Goal: Information Seeking & Learning: Learn about a topic

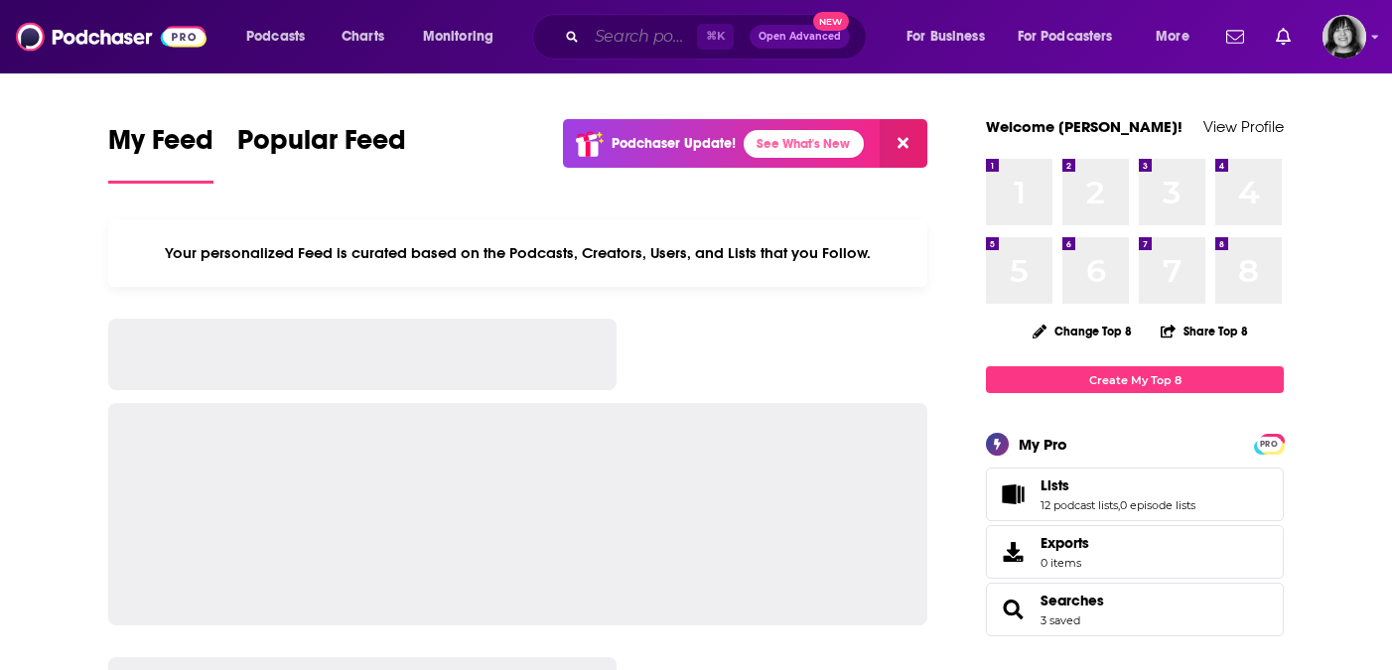
click at [625, 31] on input "Search podcasts, credits, & more..." at bounding box center [642, 37] width 110 height 32
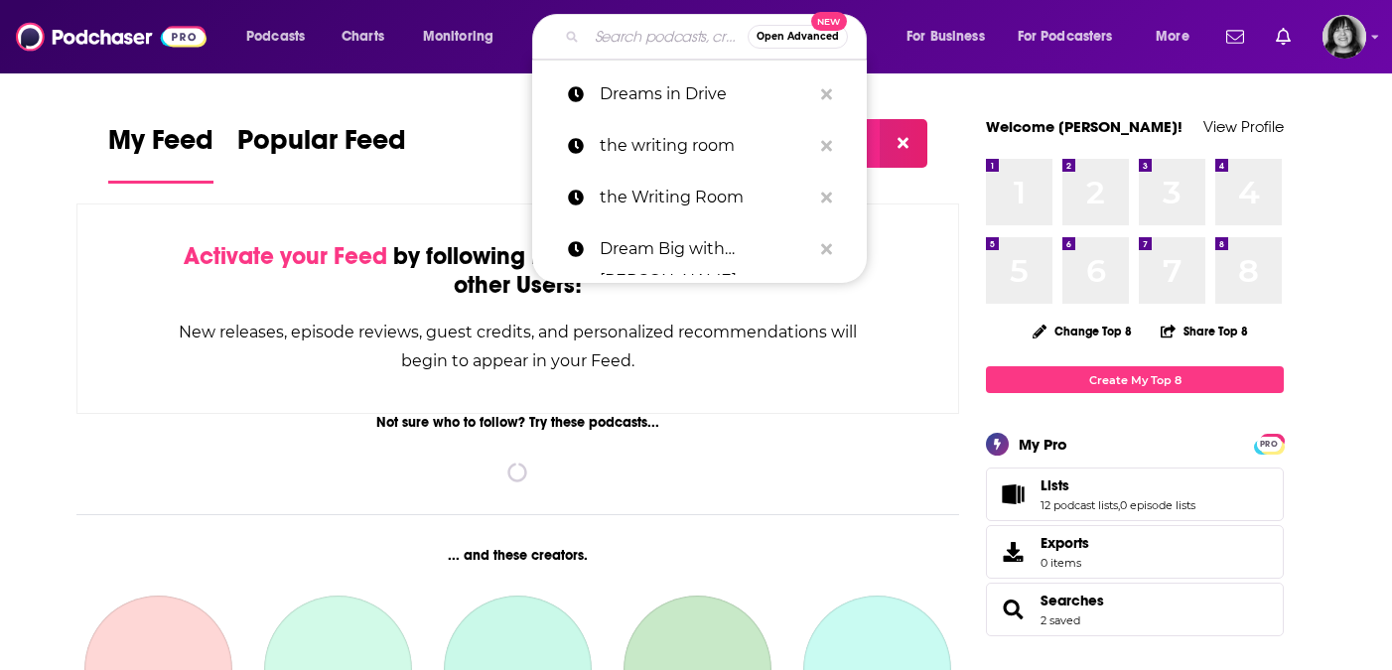
paste input "The Personal Brand Business Show"
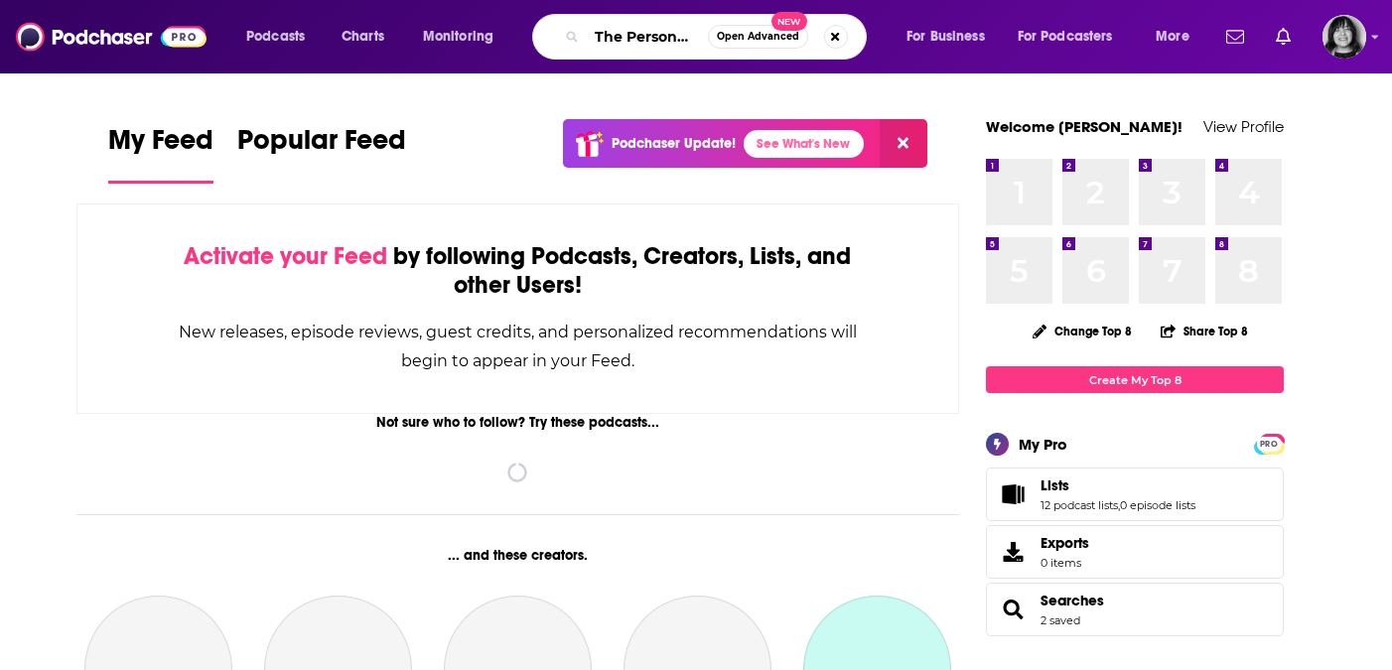
scroll to position [0, 153]
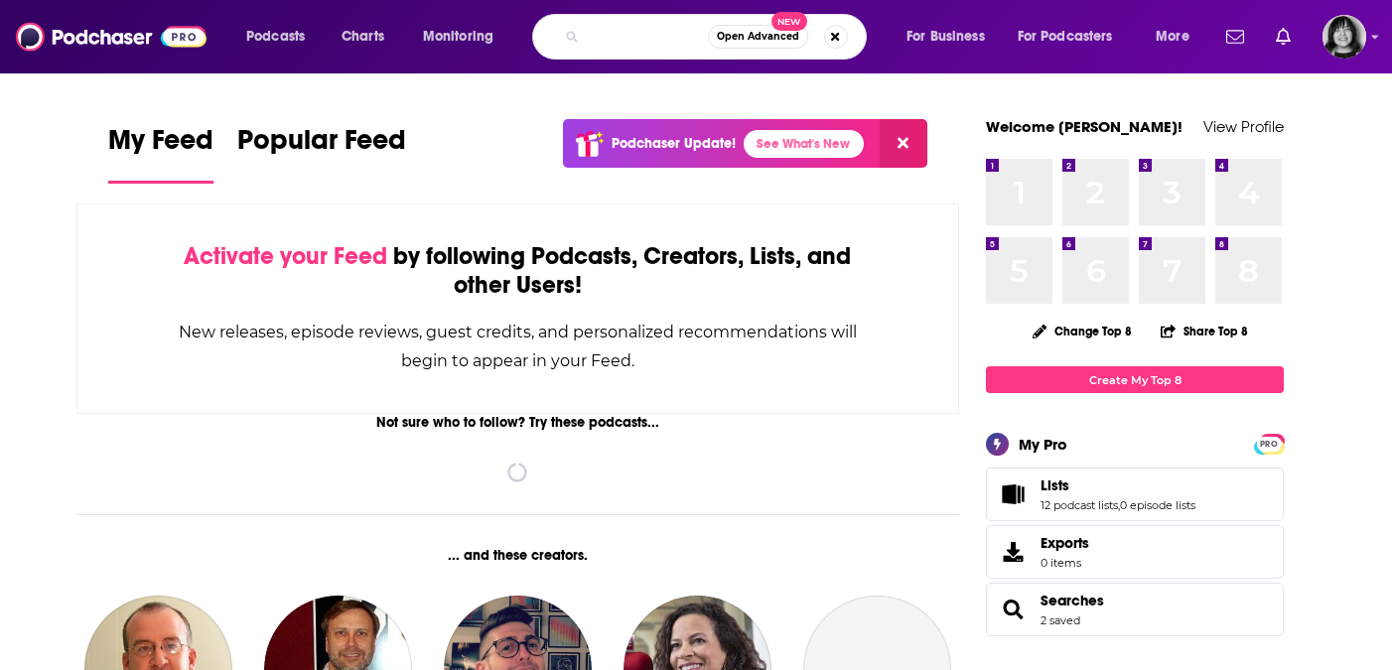
type input "The Personal Brand Business Show"
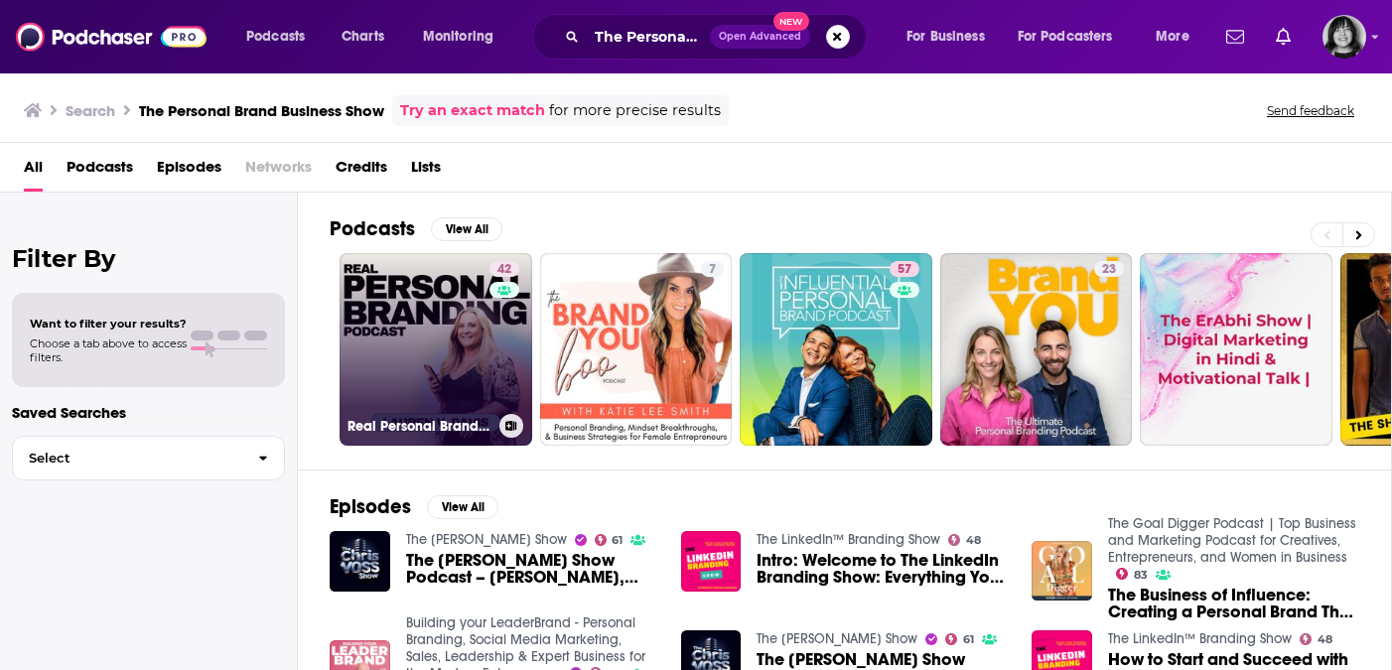
click at [402, 360] on link "42 Real Personal Branding Podcast - Business Building for Keynote Speakers, Per…" at bounding box center [436, 349] width 193 height 193
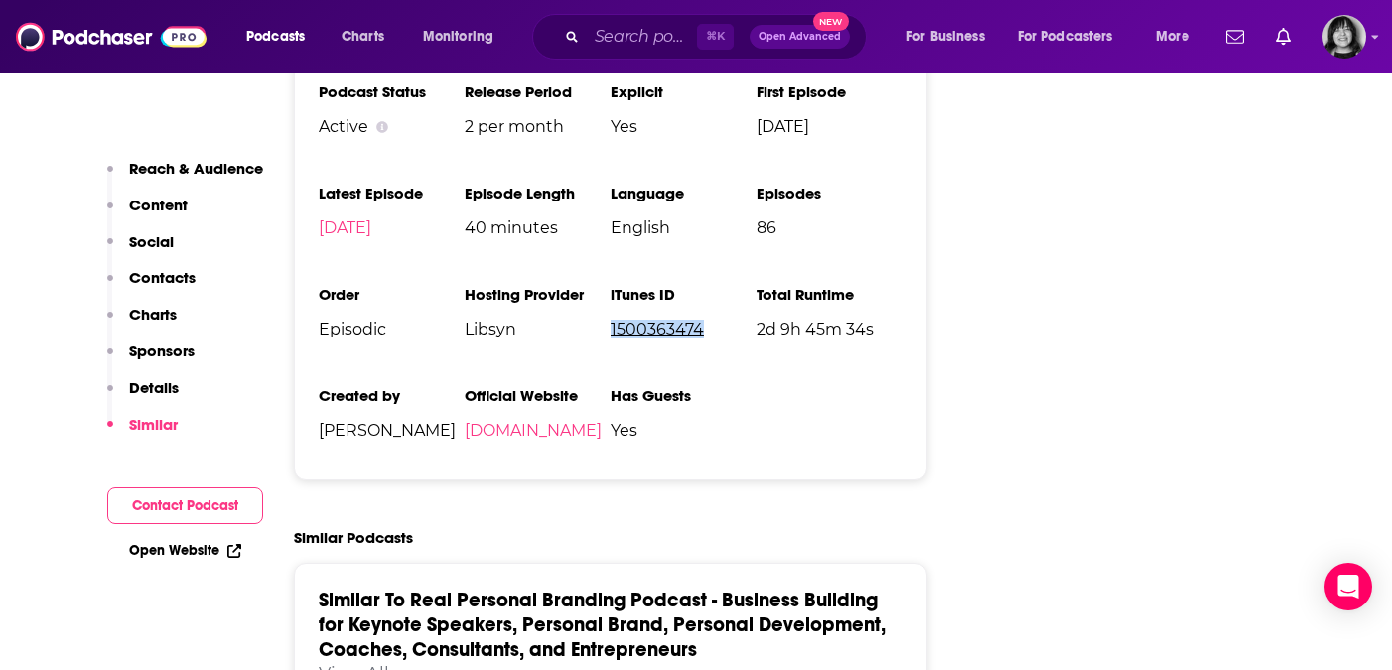
scroll to position [2689, 0]
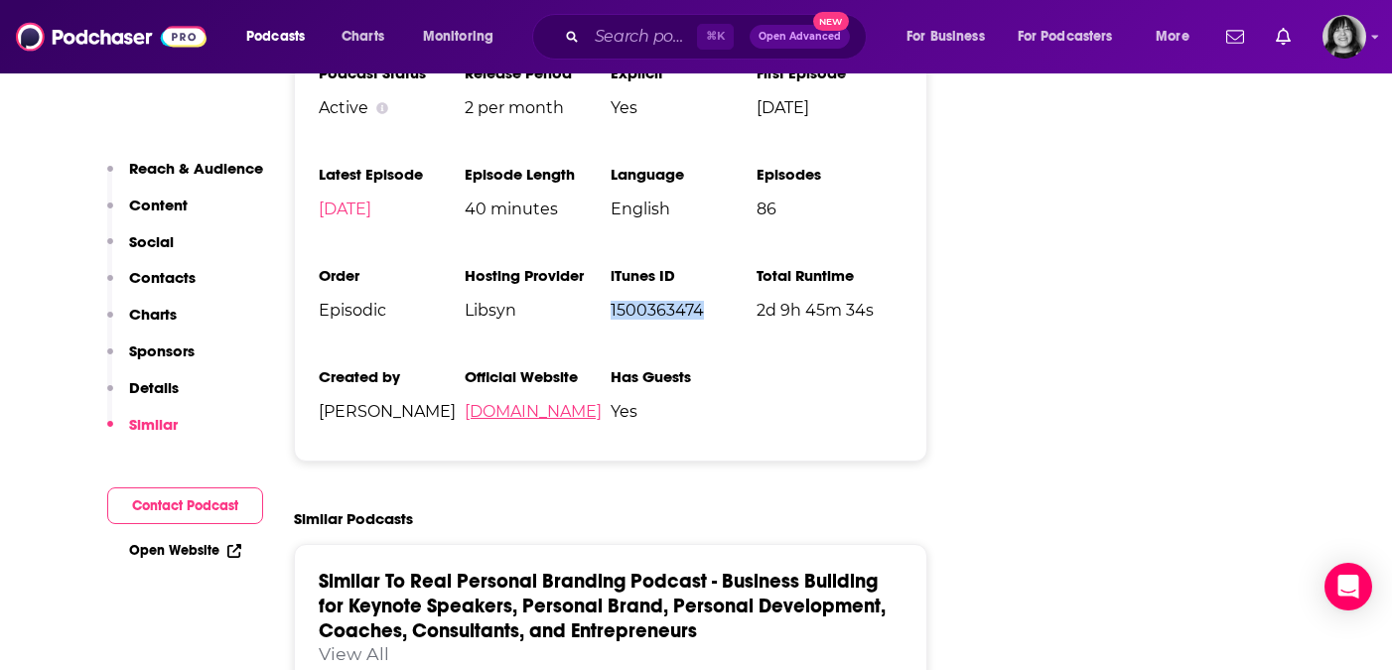
click at [602, 416] on link "[DOMAIN_NAME]" at bounding box center [533, 411] width 137 height 19
click at [531, 413] on link "[DOMAIN_NAME]" at bounding box center [533, 411] width 137 height 19
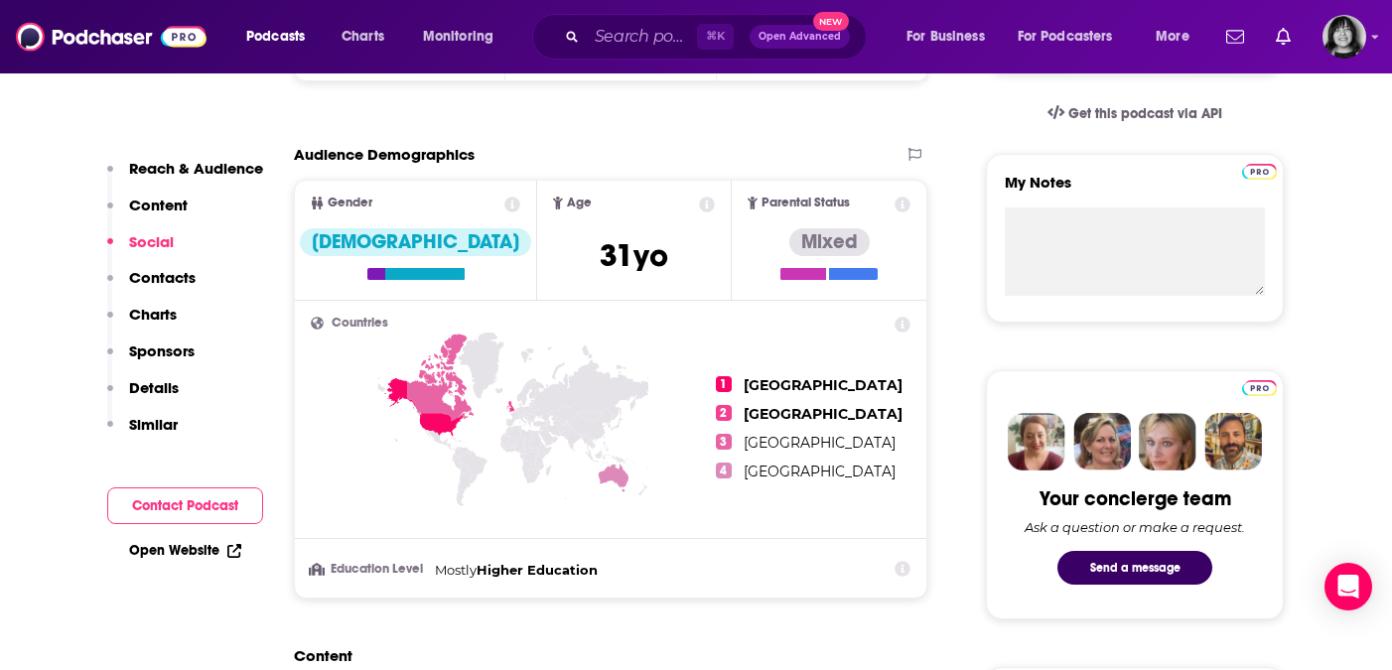
scroll to position [0, 0]
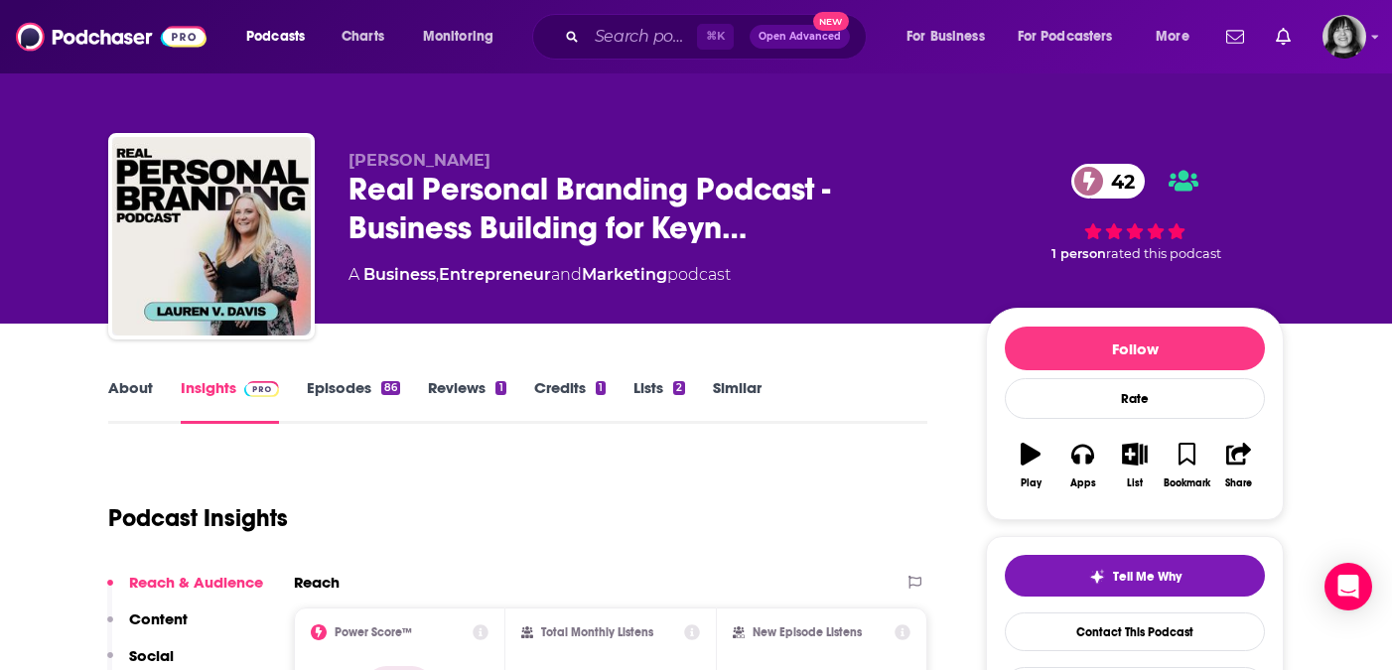
click at [141, 382] on link "About" at bounding box center [130, 401] width 45 height 46
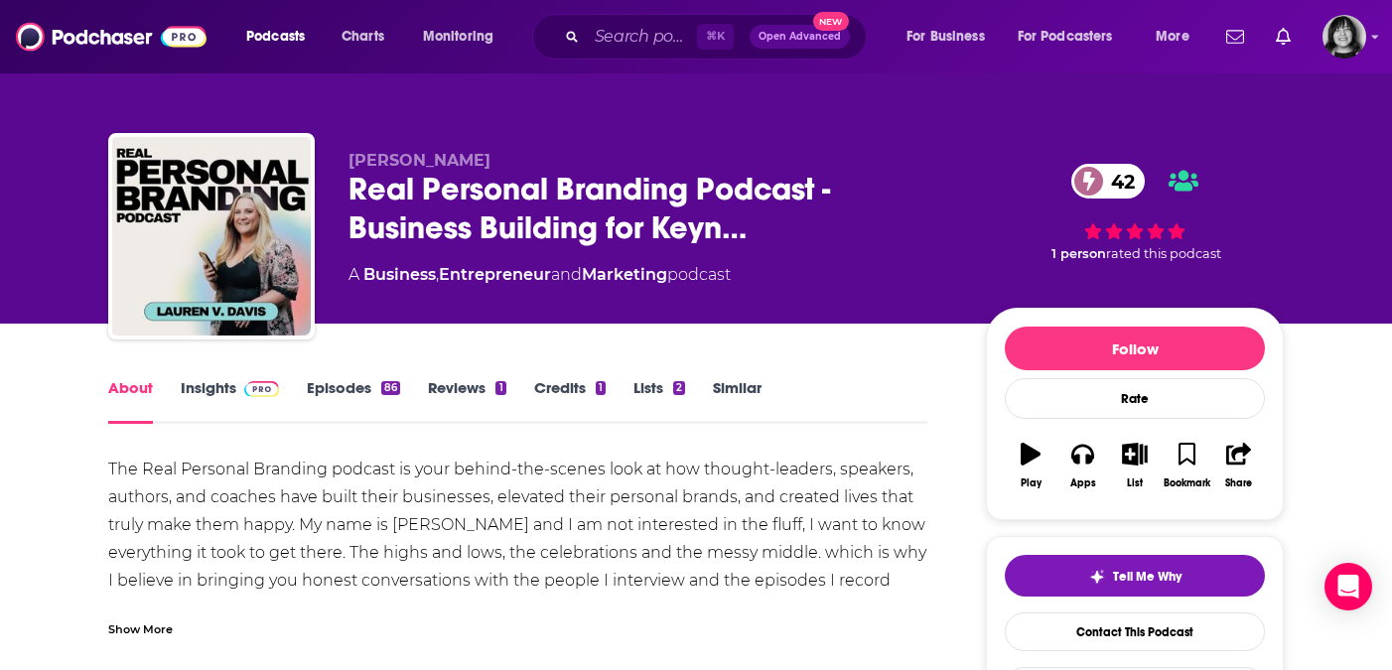
scroll to position [222, 0]
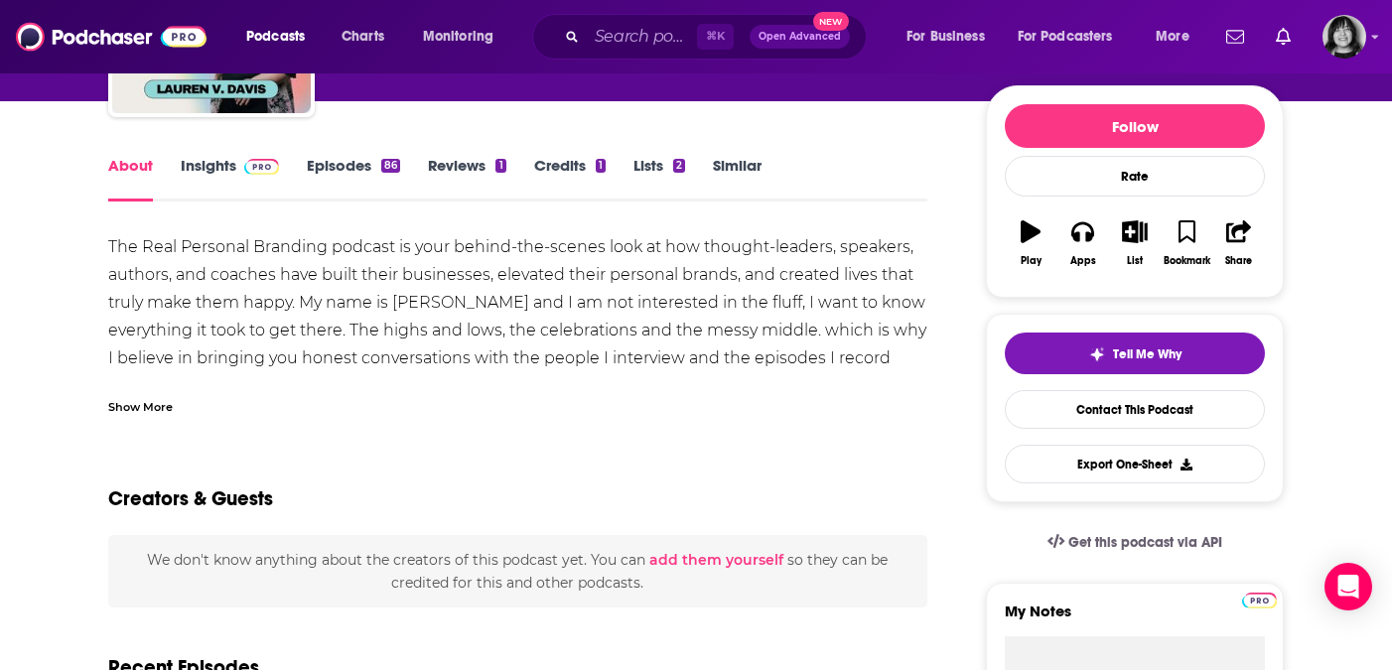
click at [150, 408] on div "Show More" at bounding box center [140, 405] width 65 height 19
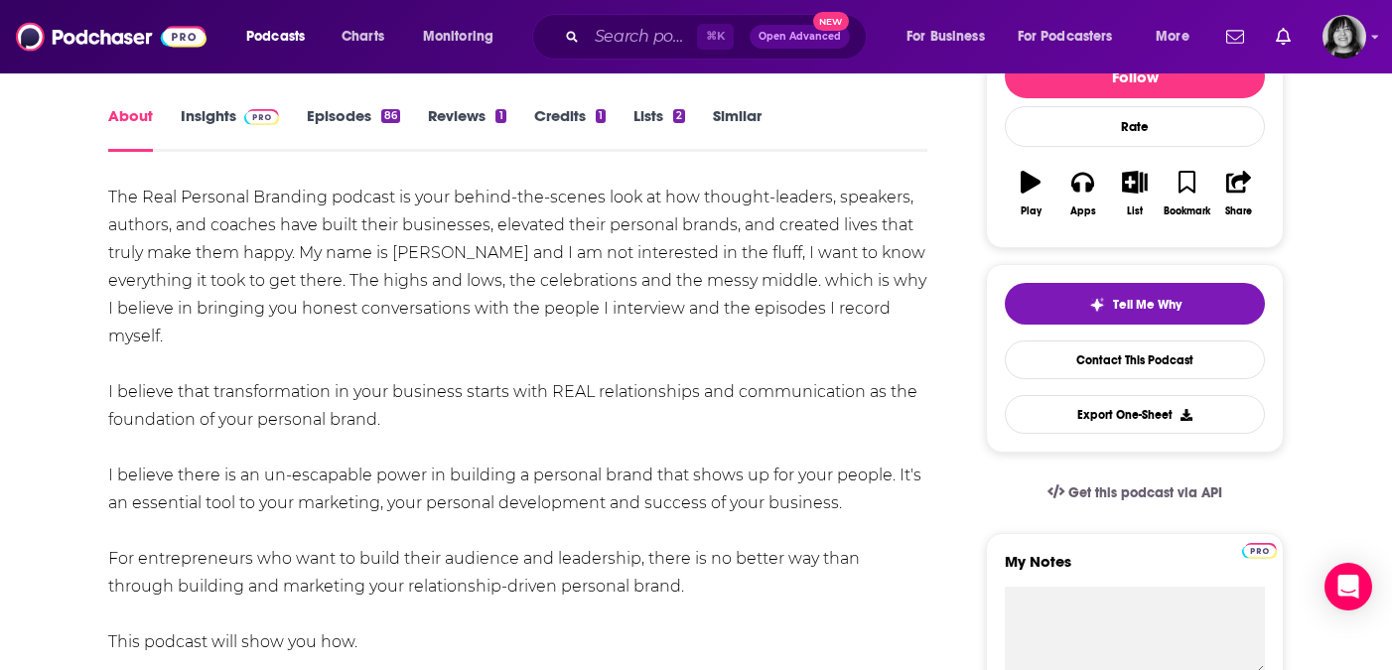
scroll to position [271, 0]
drag, startPoint x: 363, startPoint y: 508, endPoint x: 99, endPoint y: 204, distance: 402.1
copy div "The Real Personal Branding podcast is your behind-the-scenes look at how though…"
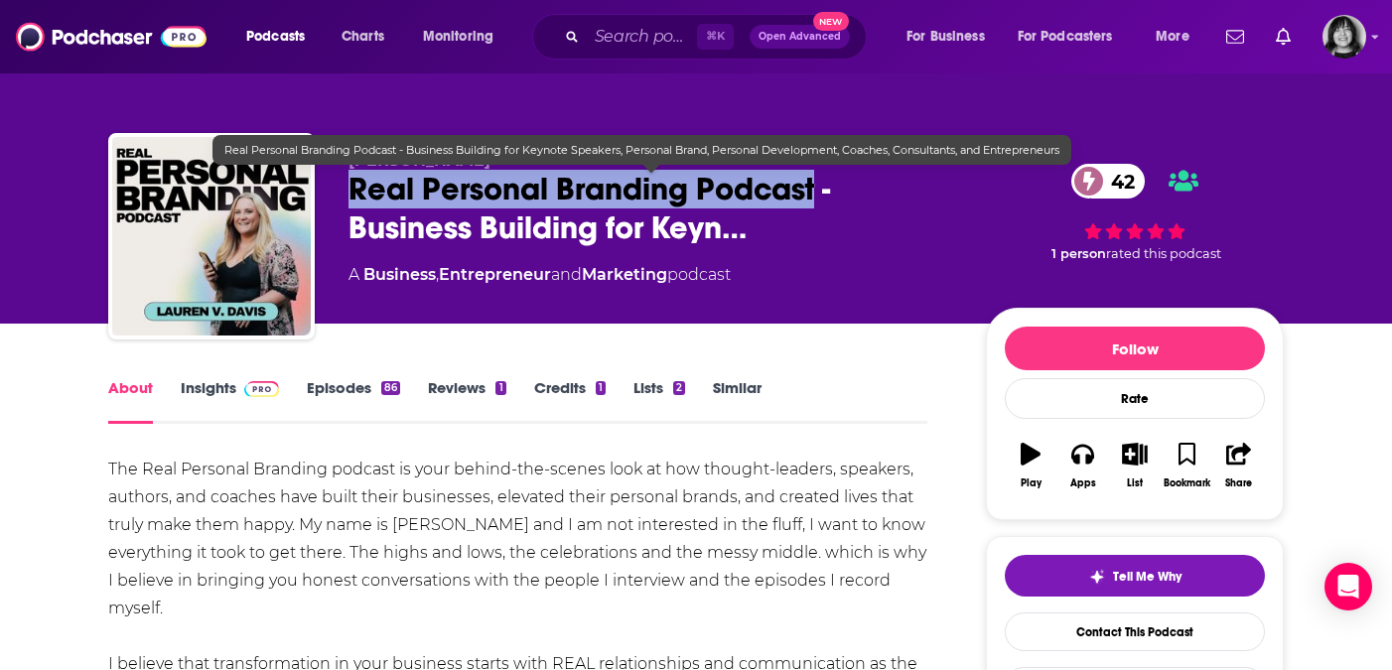
drag, startPoint x: 817, startPoint y: 196, endPoint x: 341, endPoint y: 187, distance: 476.8
click at [341, 187] on div "[PERSON_NAME] Real Personal Branding Podcast - Business Building for Keyn… 42 A…" at bounding box center [696, 240] width 1176 height 215
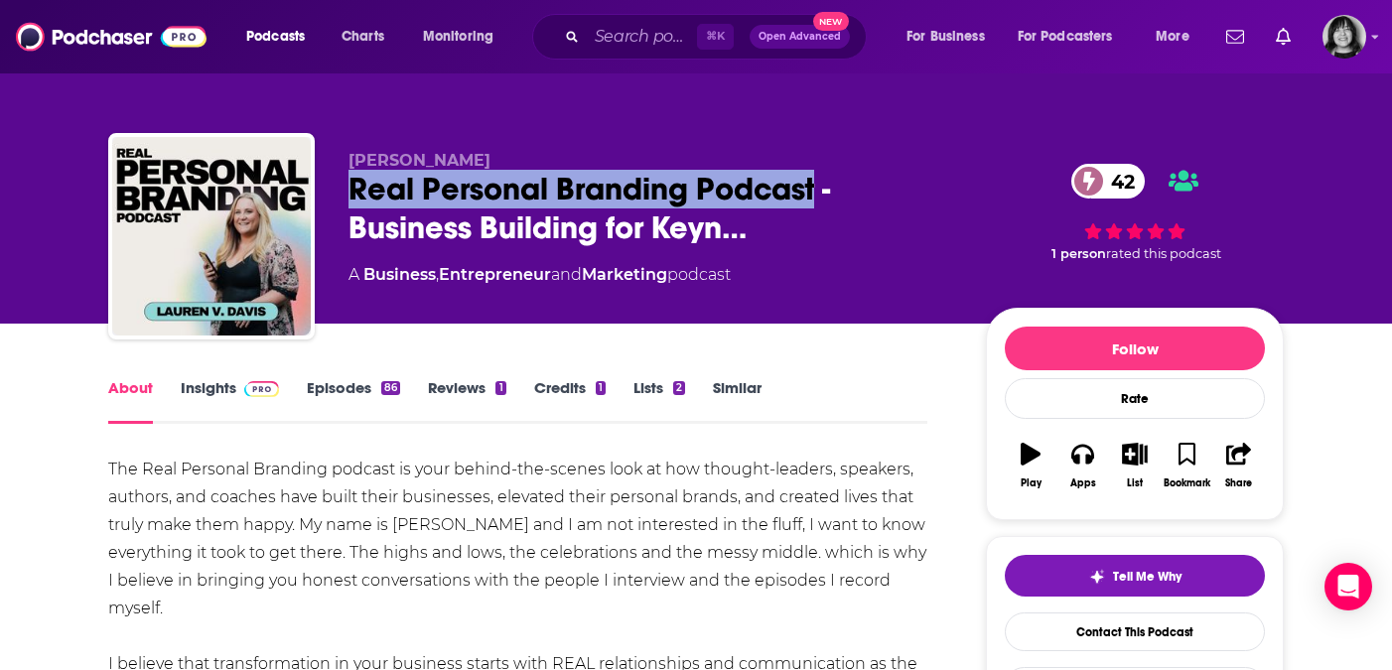
copy h1 "Real Personal Branding Podcast"
click at [209, 386] on link "Insights" at bounding box center [230, 401] width 98 height 46
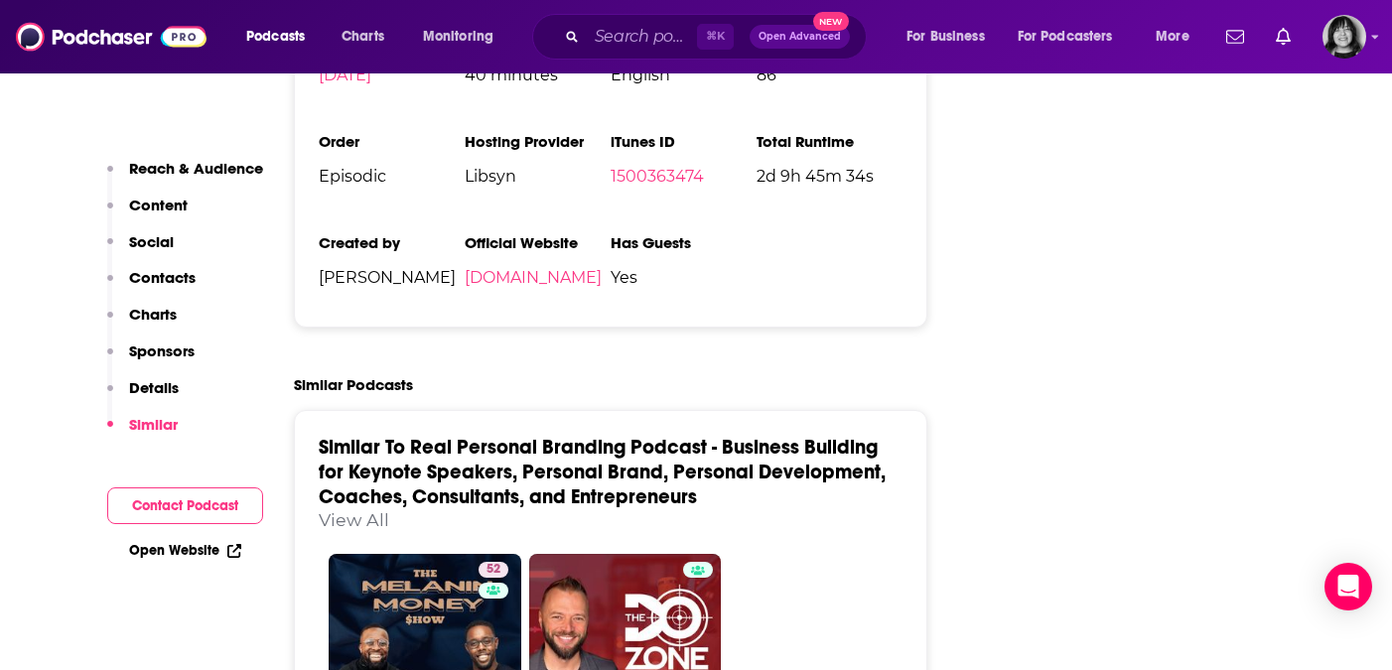
scroll to position [2696, 0]
